Goal: Task Accomplishment & Management: Complete application form

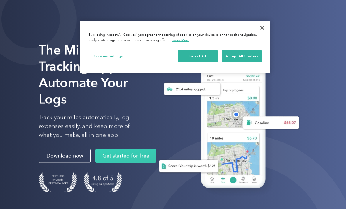
click at [264, 25] on button "Close" at bounding box center [261, 27] width 13 height 13
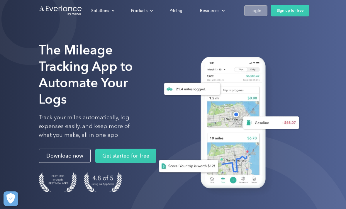
click at [255, 8] on div "Login" at bounding box center [255, 10] width 11 height 7
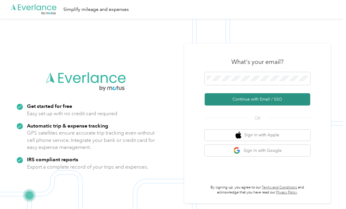
click at [279, 105] on button "Continue with Email / SSO" at bounding box center [256, 99] width 105 height 12
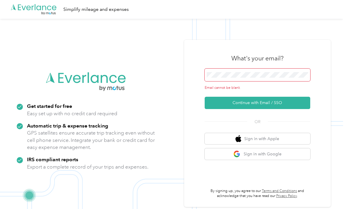
click at [290, 81] on span at bounding box center [256, 75] width 105 height 13
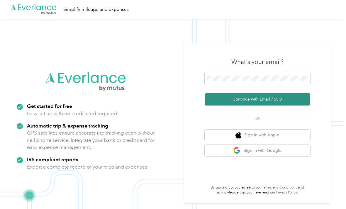
click at [292, 105] on button "Continue with Email / SSO" at bounding box center [256, 99] width 105 height 12
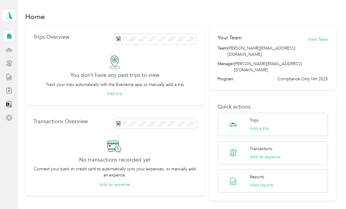
click at [10, 38] on icon at bounding box center [9, 36] width 6 height 6
click at [29, 90] on div "Compliance" at bounding box center [30, 90] width 30 height 14
click at [10, 91] on icon at bounding box center [9, 90] width 6 height 6
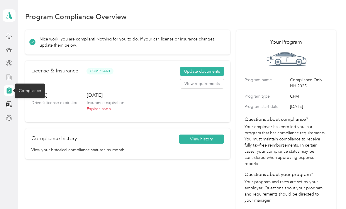
scroll to position [2, 0]
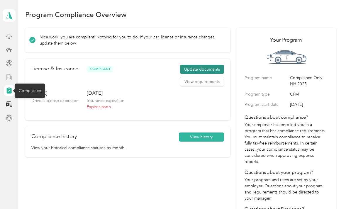
click at [209, 71] on button "Update documents" at bounding box center [202, 69] width 44 height 9
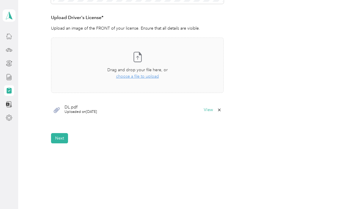
scroll to position [156, 0]
click at [57, 134] on button "Next" at bounding box center [59, 138] width 17 height 10
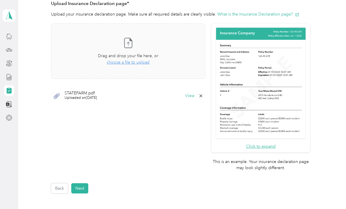
click at [203, 93] on icon at bounding box center [200, 95] width 5 height 5
click at [194, 97] on button "Yes" at bounding box center [194, 99] width 11 height 9
click at [141, 56] on span "Drag and drop your file here, or" at bounding box center [128, 55] width 60 height 5
click at [80, 183] on button "Next" at bounding box center [79, 188] width 17 height 10
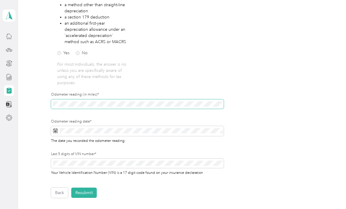
scroll to position [133, 0]
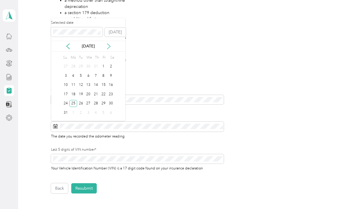
click at [107, 45] on icon at bounding box center [109, 46] width 6 height 6
click at [74, 101] on div "29" at bounding box center [73, 103] width 8 height 7
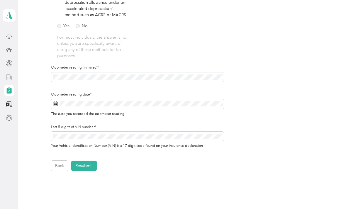
scroll to position [156, 0]
click at [86, 165] on button "Resubmit" at bounding box center [83, 165] width 25 height 10
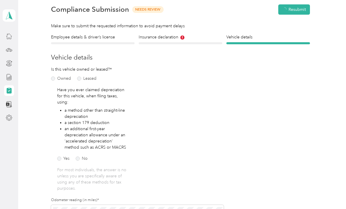
scroll to position [7, 0]
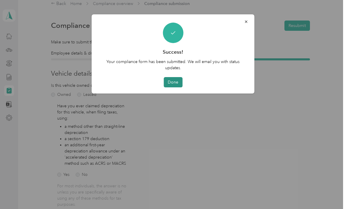
click at [175, 81] on button "Done" at bounding box center [172, 82] width 19 height 10
